Goal: Task Accomplishment & Management: Manage account settings

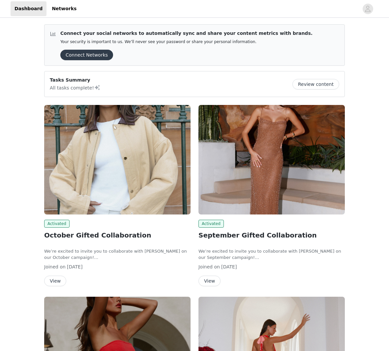
click at [50, 282] on button "View" at bounding box center [55, 281] width 22 height 11
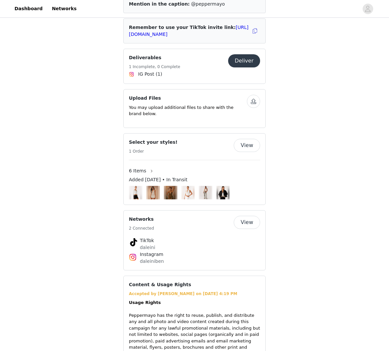
scroll to position [398, 0]
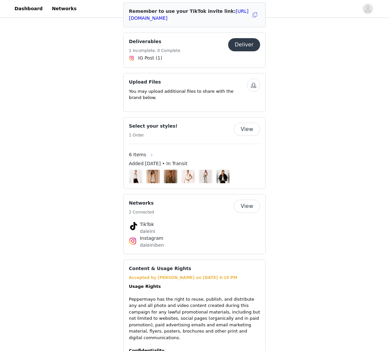
click at [146, 150] on button "button" at bounding box center [151, 155] width 11 height 11
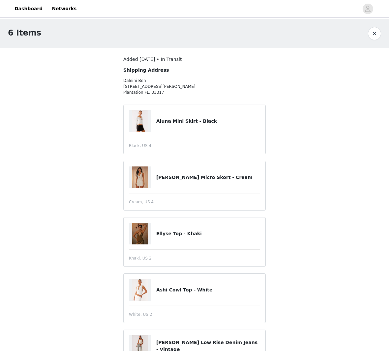
scroll to position [99, 0]
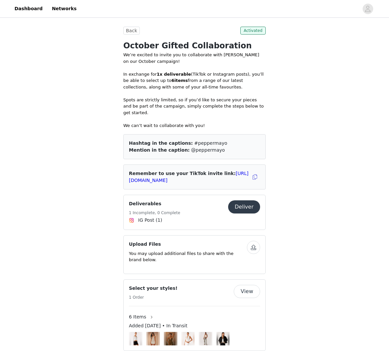
scroll to position [280, 0]
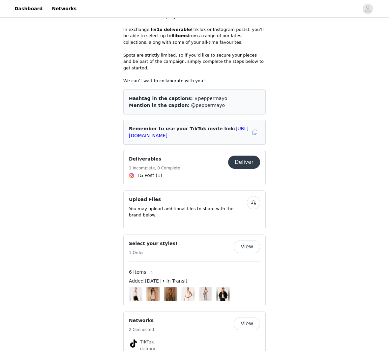
click at [148, 267] on button "button" at bounding box center [151, 272] width 11 height 11
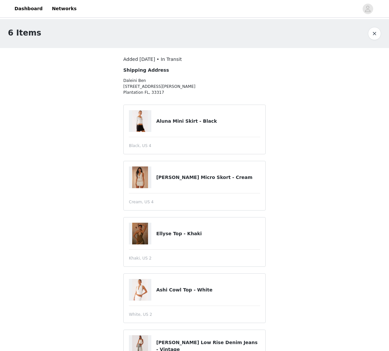
click at [138, 119] on img at bounding box center [140, 121] width 16 height 22
drag, startPoint x: 194, startPoint y: 122, endPoint x: 184, endPoint y: 123, distance: 10.6
click at [194, 122] on h4 "Aluna Mini Skirt - Black" at bounding box center [208, 121] width 104 height 7
click at [140, 145] on span "Black, US 4" at bounding box center [140, 146] width 22 height 6
click at [142, 113] on img at bounding box center [140, 121] width 16 height 22
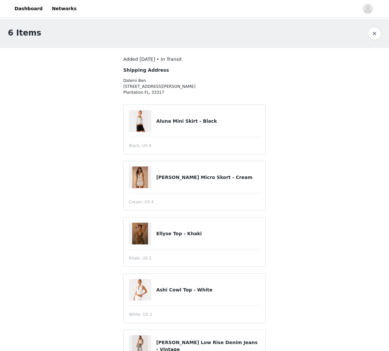
click at [184, 122] on h4 "Aluna Mini Skirt - Black" at bounding box center [208, 121] width 104 height 7
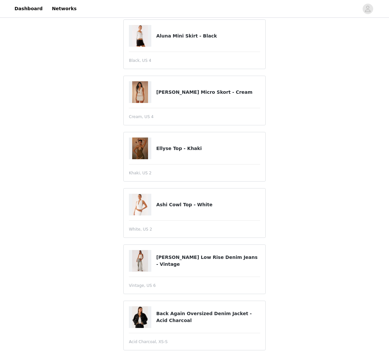
scroll to position [99, 0]
